Goal: Task Accomplishment & Management: Use online tool/utility

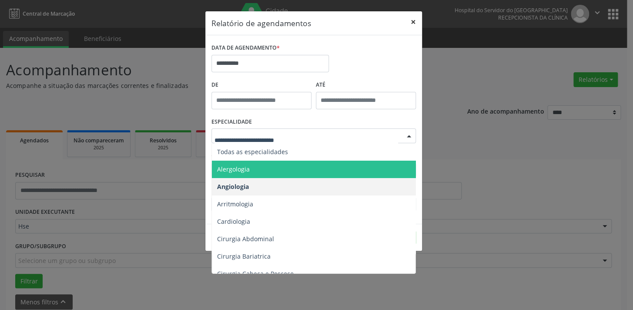
click at [411, 22] on button "×" at bounding box center [412, 21] width 17 height 21
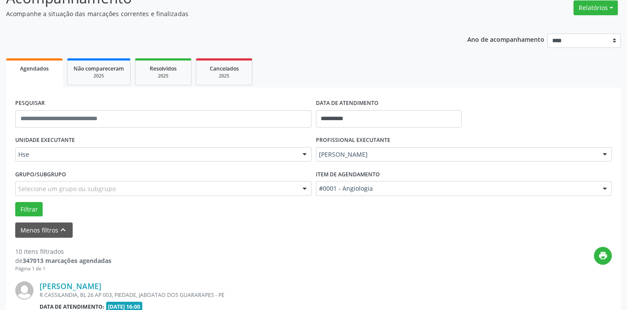
scroll to position [79, 0]
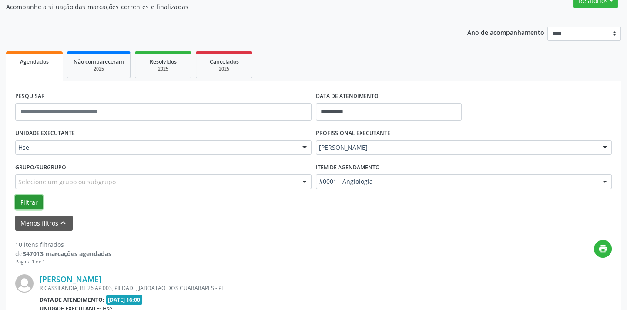
click at [28, 204] on button "Filtrar" at bounding box center [28, 202] width 27 height 15
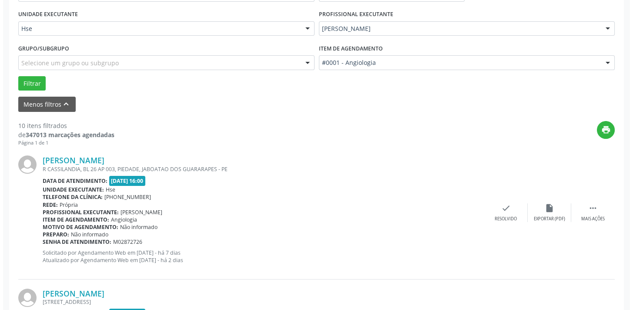
scroll to position [237, 0]
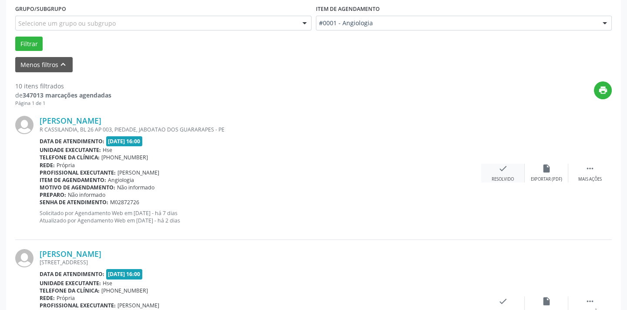
click at [500, 175] on div "check Resolvido" at bounding box center [502, 172] width 43 height 19
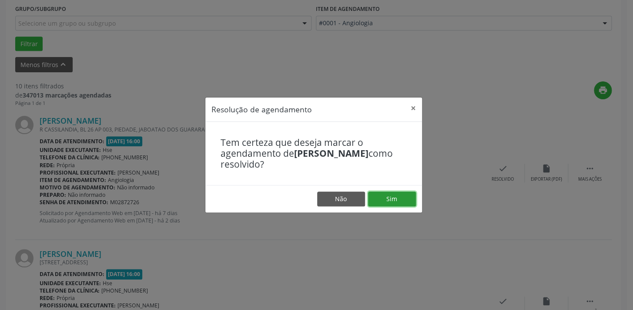
drag, startPoint x: 400, startPoint y: 198, endPoint x: 382, endPoint y: 198, distance: 17.8
click at [392, 198] on button "Sim" at bounding box center [392, 198] width 48 height 15
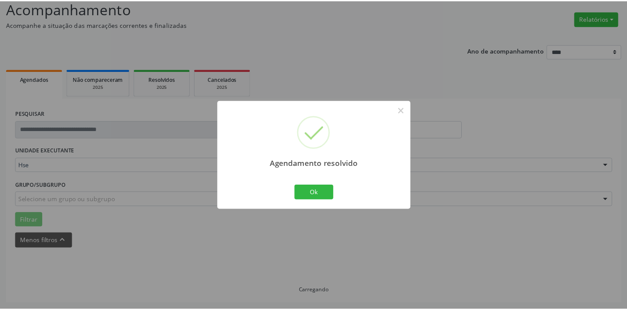
scroll to position [60, 0]
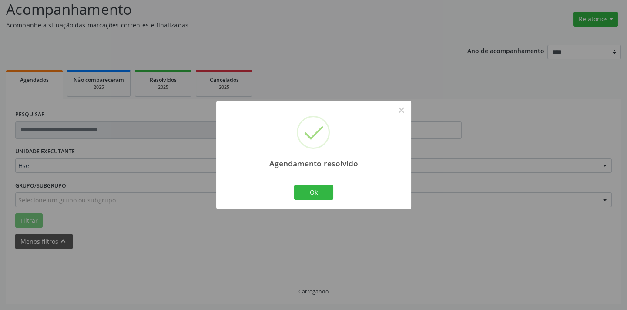
click at [309, 180] on div "Agendamento resolvido × Ok Cancel" at bounding box center [313, 154] width 195 height 108
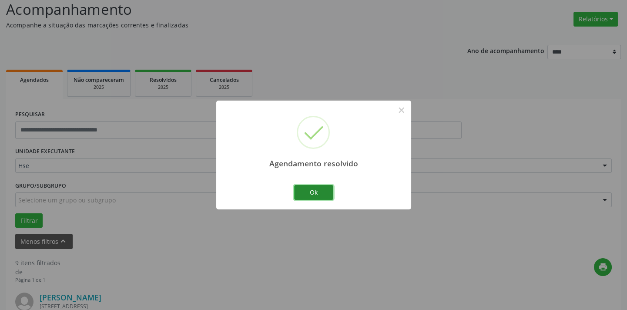
click at [306, 191] on button "Ok" at bounding box center [313, 192] width 39 height 15
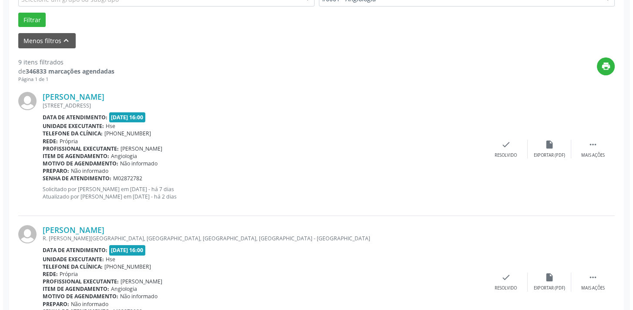
scroll to position [337, 0]
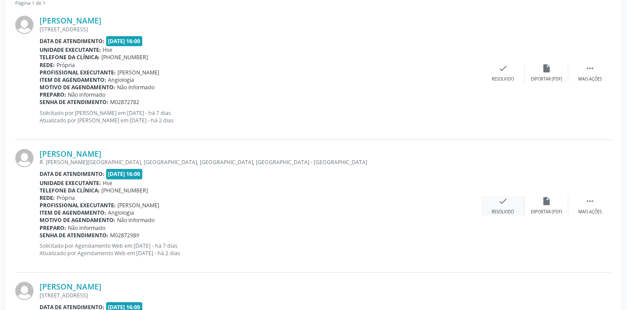
click at [495, 204] on div "check Resolvido" at bounding box center [502, 205] width 43 height 19
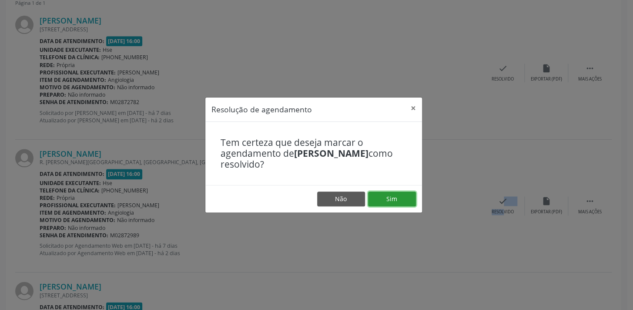
click at [391, 199] on button "Sim" at bounding box center [392, 198] width 48 height 15
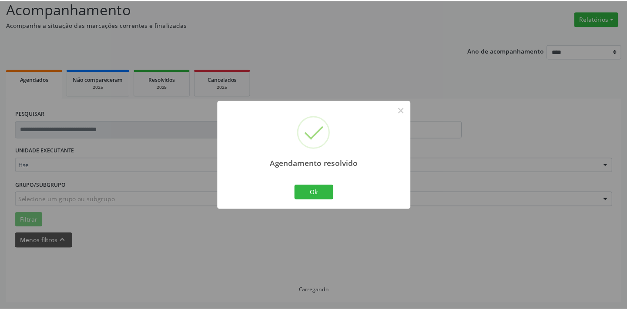
scroll to position [60, 0]
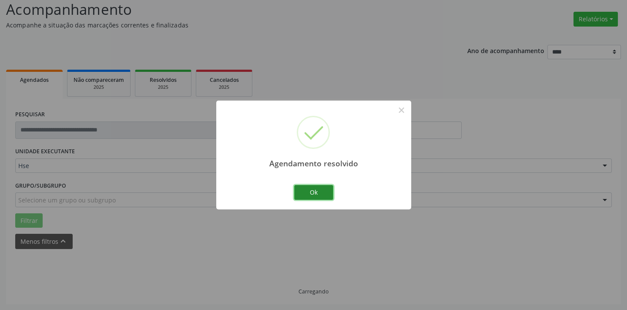
click at [313, 190] on button "Ok" at bounding box center [313, 192] width 39 height 15
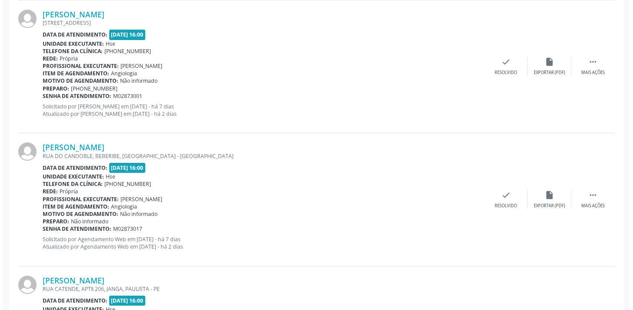
scroll to position [495, 0]
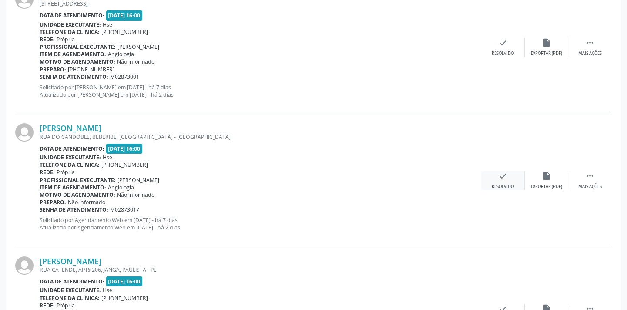
click at [497, 181] on div "check Resolvido" at bounding box center [502, 180] width 43 height 19
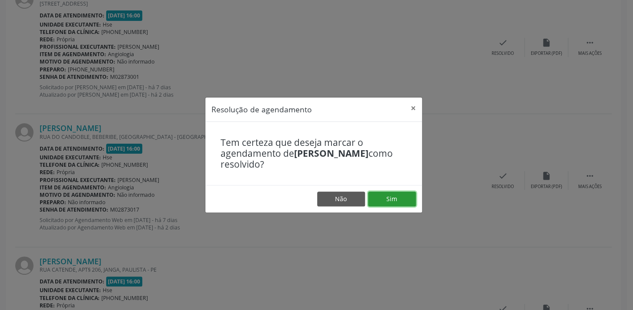
click at [401, 198] on button "Sim" at bounding box center [392, 198] width 48 height 15
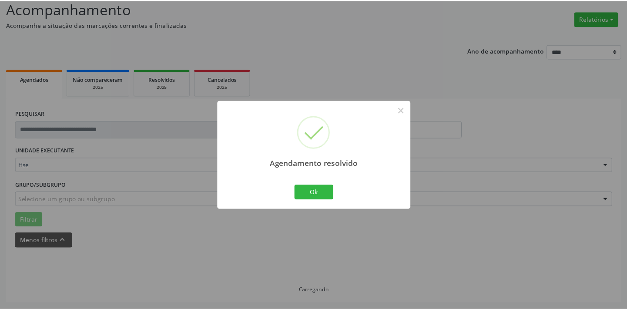
scroll to position [60, 0]
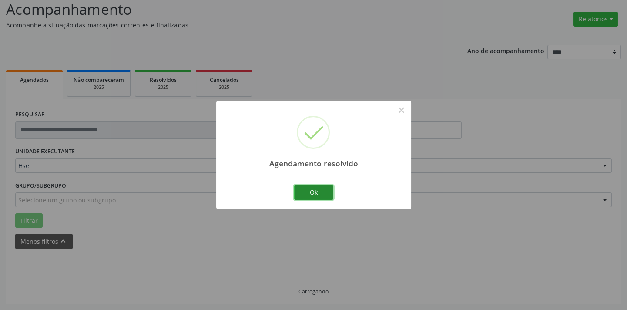
click at [325, 190] on button "Ok" at bounding box center [313, 192] width 39 height 15
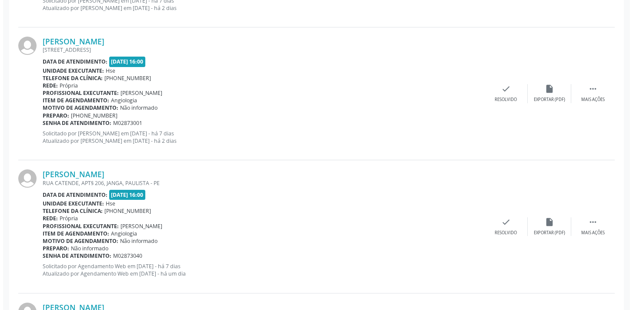
scroll to position [456, 0]
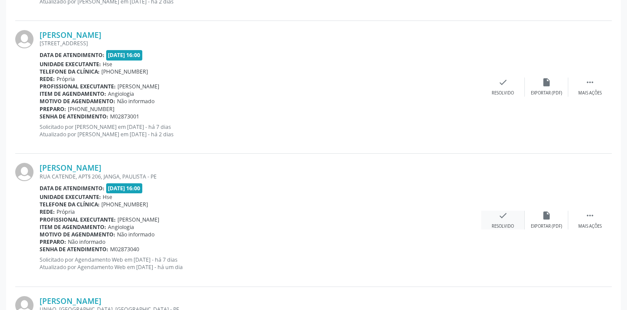
click at [503, 218] on icon "check" at bounding box center [503, 215] width 10 height 10
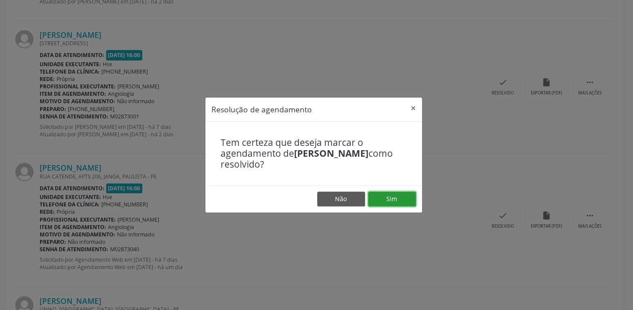
click at [407, 200] on button "Sim" at bounding box center [392, 198] width 48 height 15
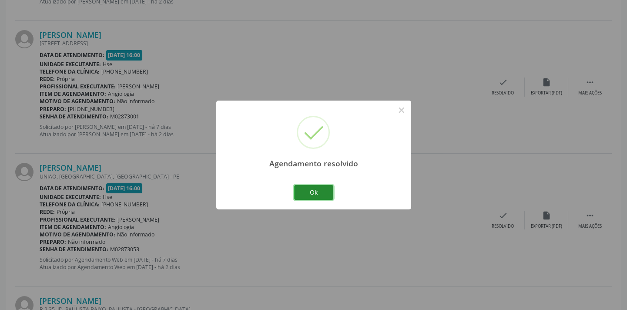
click at [318, 191] on button "Ok" at bounding box center [313, 192] width 39 height 15
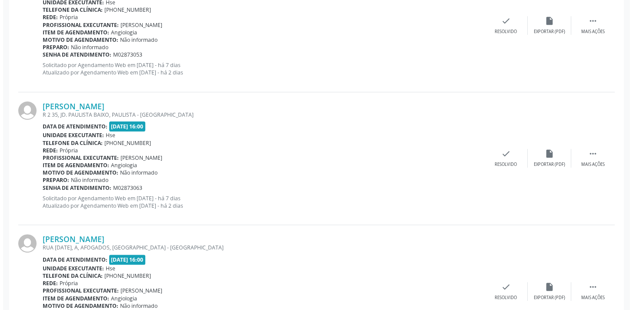
scroll to position [653, 0]
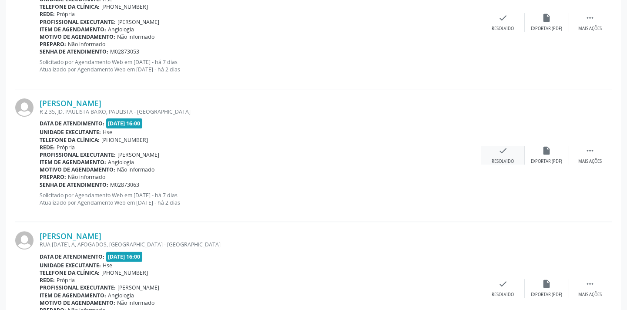
click at [500, 157] on div "check Resolvido" at bounding box center [502, 155] width 43 height 19
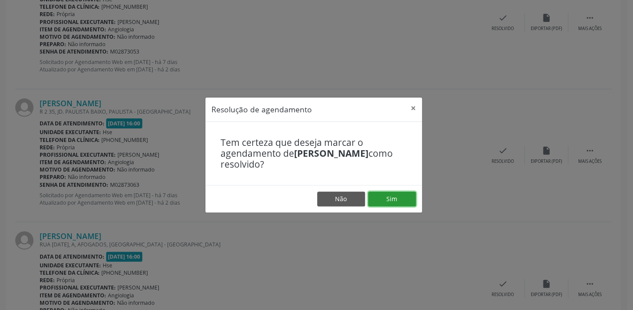
click at [384, 201] on button "Sim" at bounding box center [392, 198] width 48 height 15
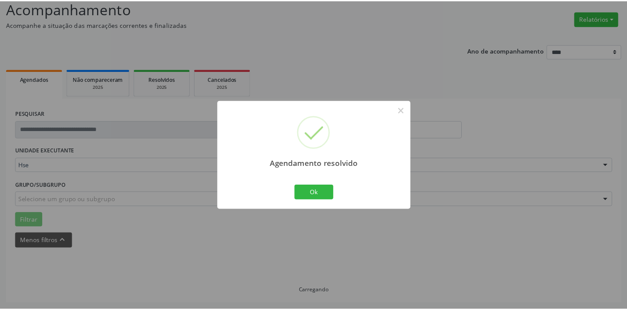
scroll to position [60, 0]
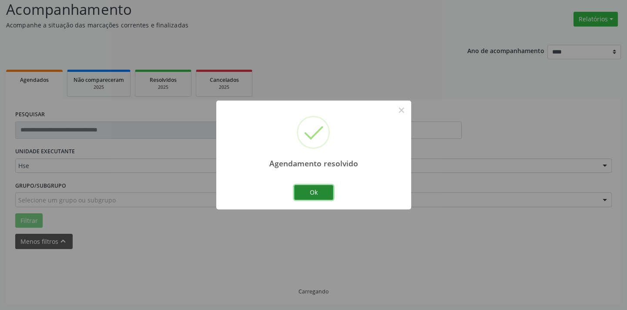
click at [313, 193] on button "Ok" at bounding box center [313, 192] width 39 height 15
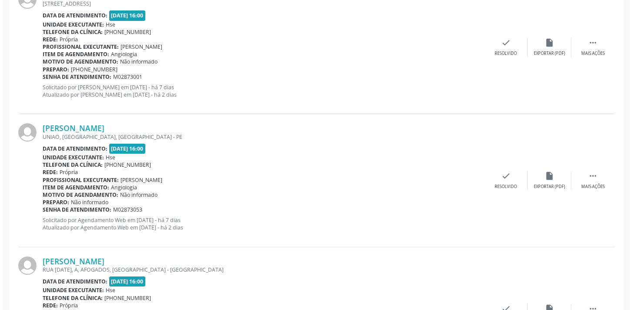
scroll to position [535, 0]
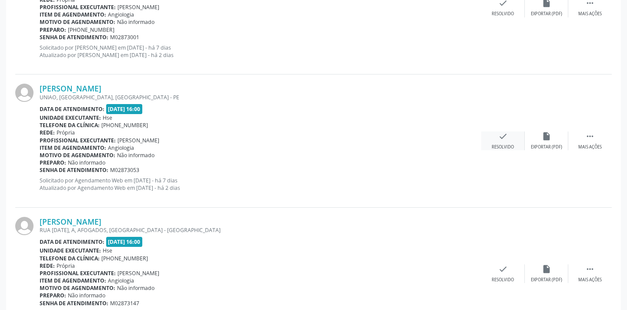
click at [504, 144] on div "Resolvido" at bounding box center [502, 147] width 22 height 6
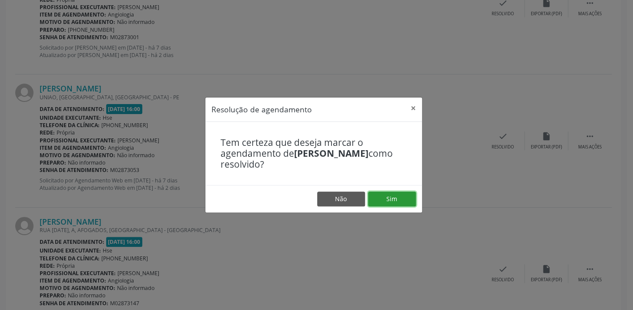
click at [403, 197] on button "Sim" at bounding box center [392, 198] width 48 height 15
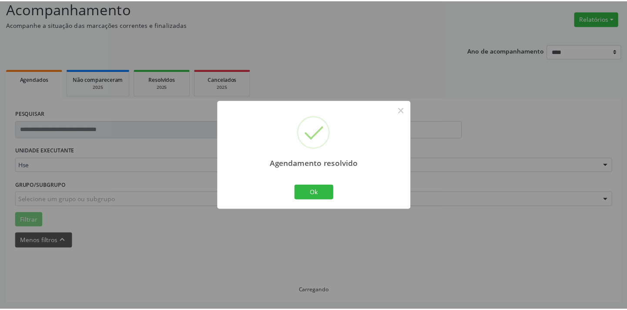
scroll to position [60, 0]
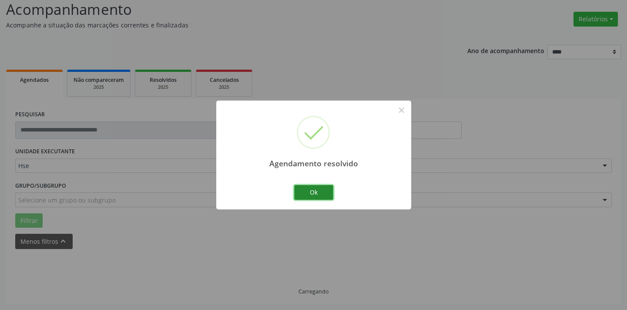
click at [306, 191] on button "Ok" at bounding box center [313, 192] width 39 height 15
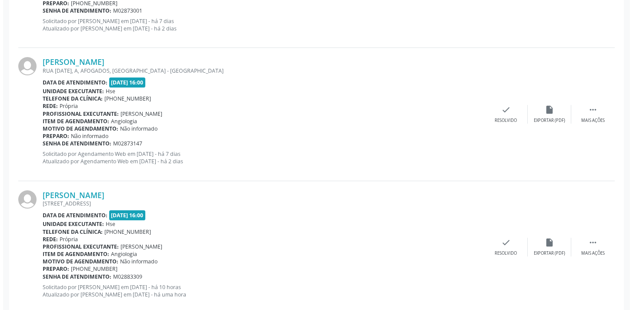
scroll to position [574, 0]
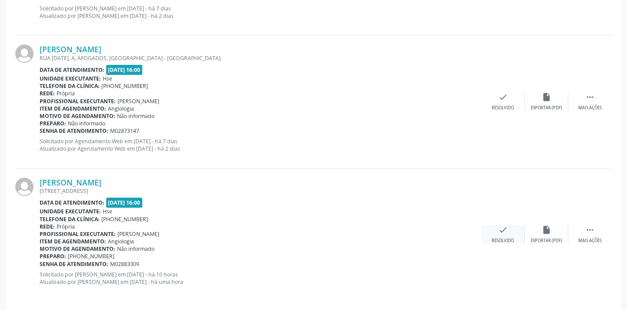
click at [500, 239] on div "Resolvido" at bounding box center [502, 240] width 22 height 6
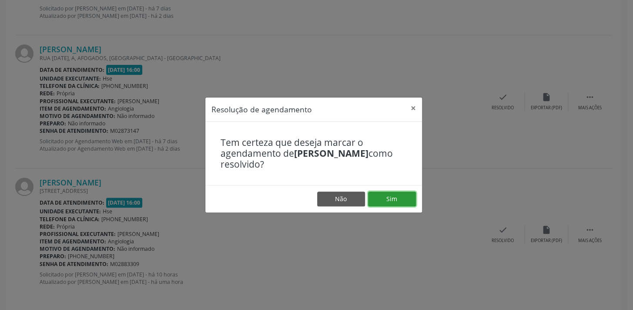
click at [402, 199] on button "Sim" at bounding box center [392, 198] width 48 height 15
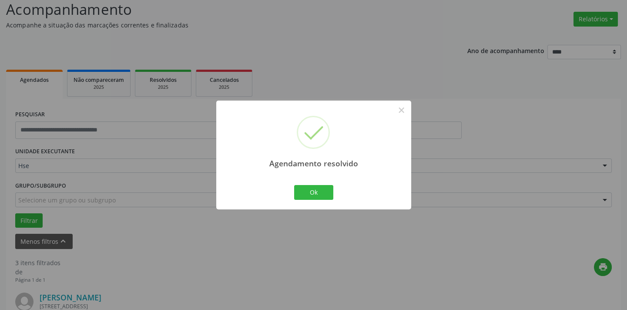
scroll to position [447, 0]
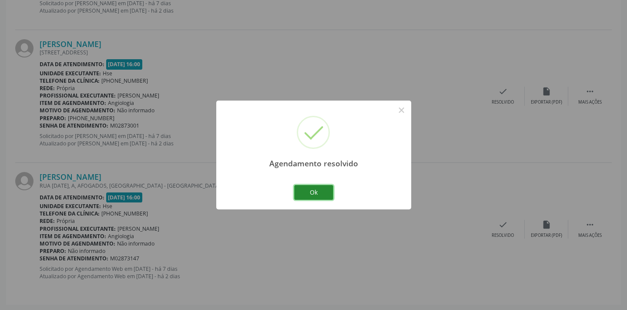
click at [303, 192] on button "Ok" at bounding box center [313, 192] width 39 height 15
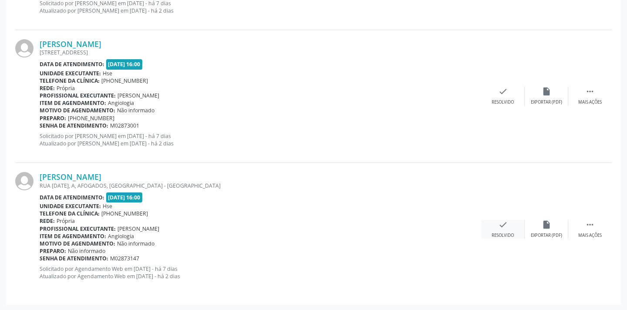
click at [507, 232] on div "Resolvido" at bounding box center [502, 235] width 22 height 6
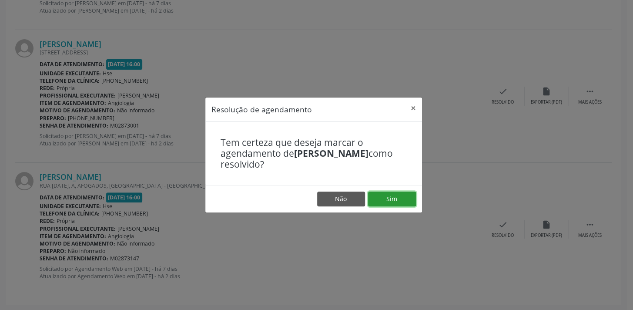
click at [395, 200] on button "Sim" at bounding box center [392, 198] width 48 height 15
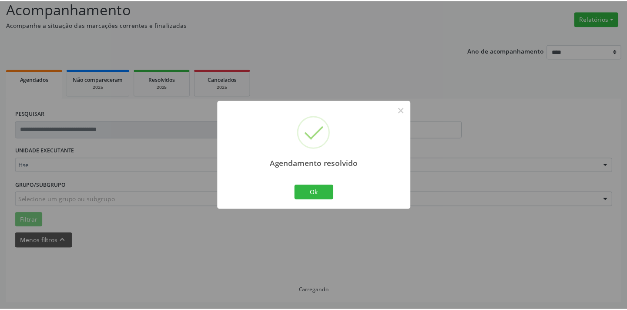
scroll to position [60, 0]
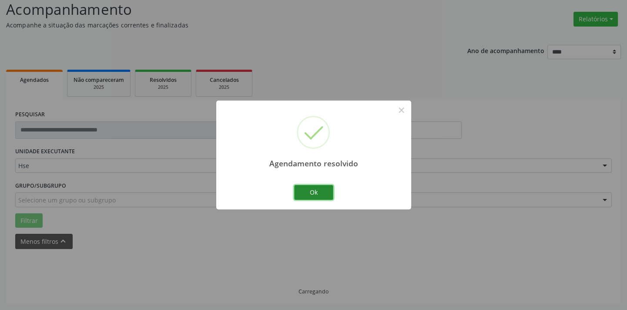
click at [313, 193] on button "Ok" at bounding box center [313, 192] width 39 height 15
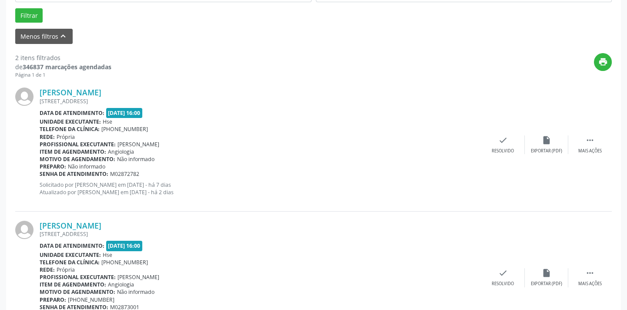
scroll to position [313, 0]
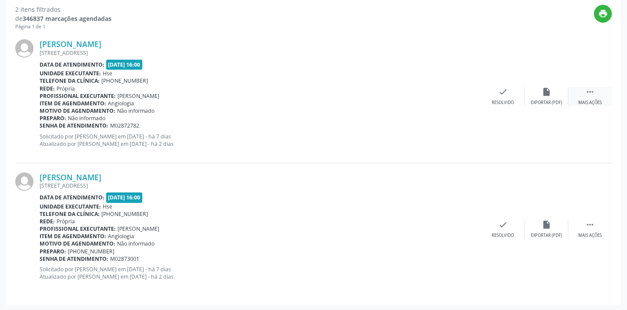
click at [590, 92] on icon "" at bounding box center [590, 92] width 10 height 10
click at [553, 96] on div "alarm_off Não compareceu" at bounding box center [545, 96] width 43 height 19
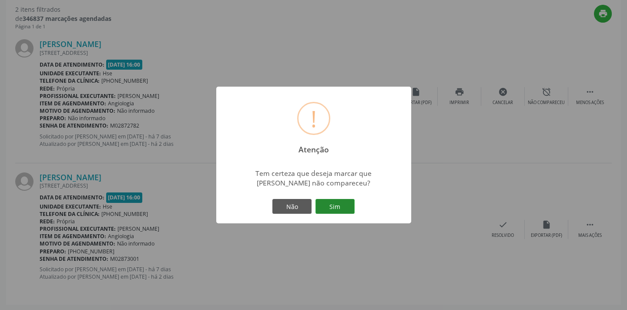
click at [343, 210] on button "Sim" at bounding box center [334, 206] width 39 height 15
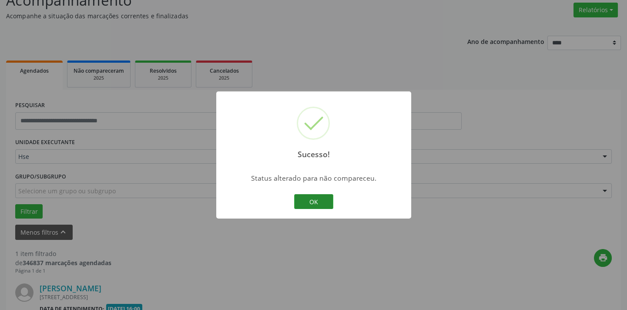
scroll to position [181, 0]
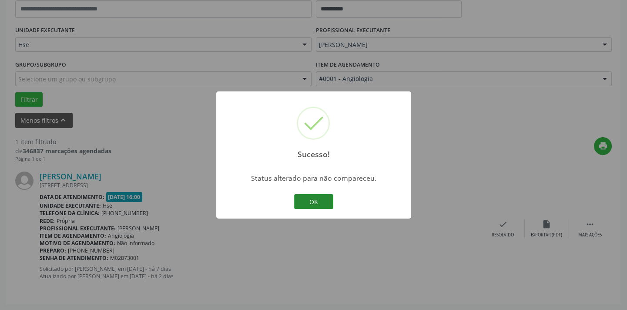
click at [313, 203] on button "OK" at bounding box center [313, 201] width 39 height 15
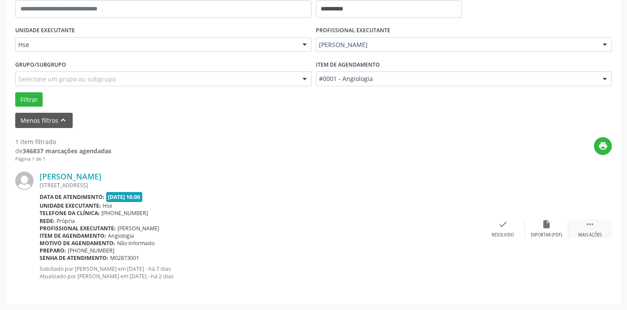
click at [587, 230] on div " Mais ações" at bounding box center [589, 228] width 43 height 19
click at [549, 227] on icon "alarm_off" at bounding box center [546, 224] width 10 height 10
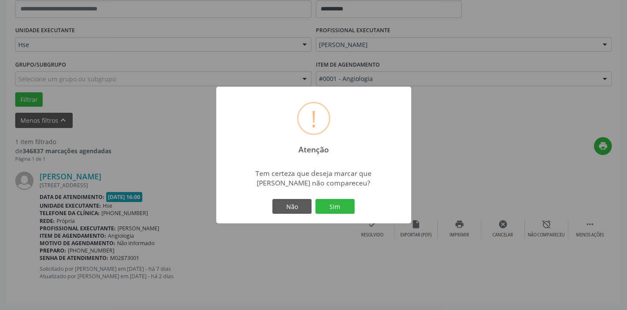
click at [336, 197] on div "Não Sim" at bounding box center [313, 206] width 86 height 18
click at [336, 203] on button "Sim" at bounding box center [334, 206] width 39 height 15
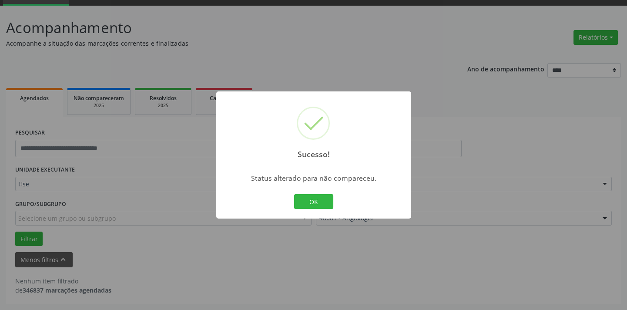
scroll to position [41, 0]
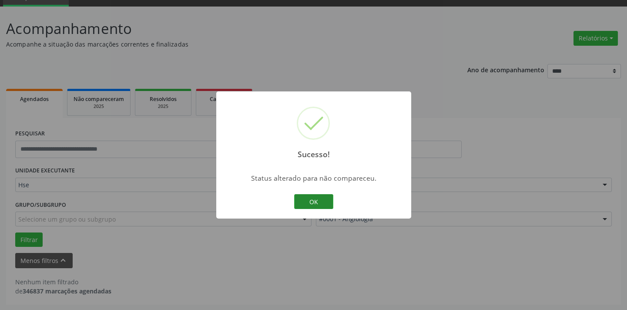
click at [327, 194] on button "OK" at bounding box center [313, 201] width 39 height 15
